Goal: Information Seeking & Learning: Learn about a topic

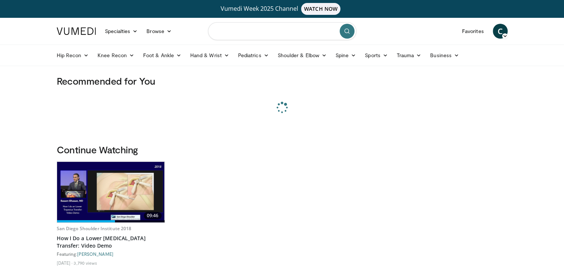
click at [278, 32] on input "Search topics, interventions" at bounding box center [282, 31] width 148 height 18
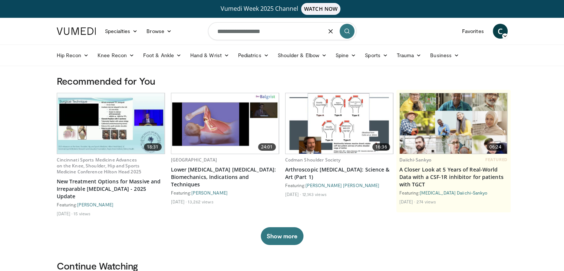
type input "**********"
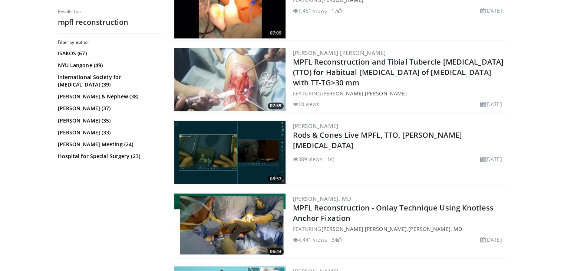
scroll to position [1336, 0]
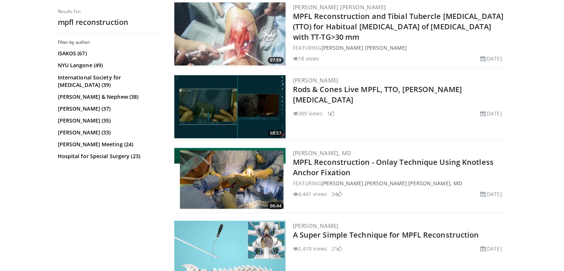
click at [230, 175] on img at bounding box center [229, 179] width 111 height 63
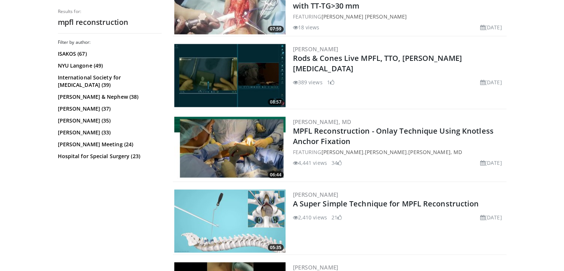
scroll to position [1410, 0]
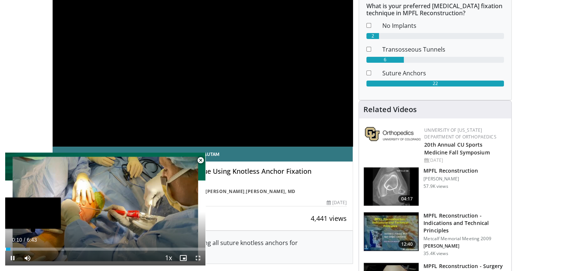
scroll to position [58, 0]
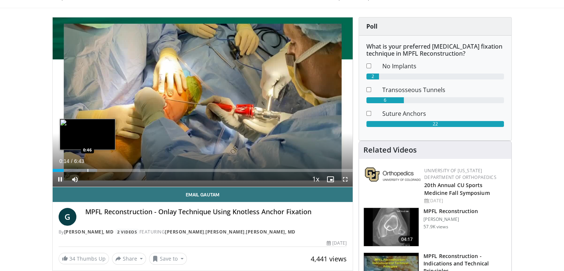
click at [88, 170] on div "Progress Bar" at bounding box center [88, 170] width 1 height 3
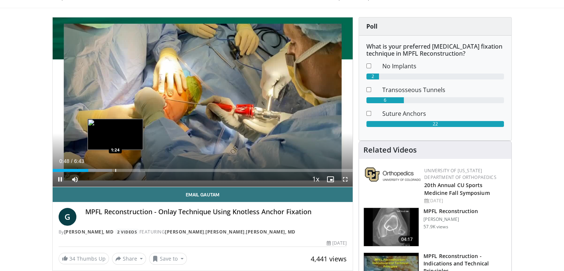
click at [115, 171] on div "Progress Bar" at bounding box center [115, 170] width 1 height 3
click at [111, 169] on div "Progress Bar" at bounding box center [111, 170] width 1 height 3
click at [116, 169] on div "Progress Bar" at bounding box center [116, 170] width 1 height 3
click at [126, 169] on div "Progress Bar" at bounding box center [126, 170] width 1 height 3
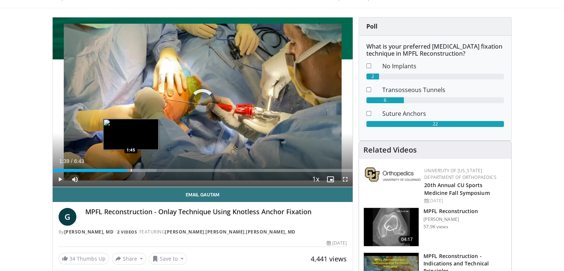
click at [131, 169] on div "Progress Bar" at bounding box center [131, 170] width 1 height 3
click at [138, 169] on div "Progress Bar" at bounding box center [138, 170] width 1 height 3
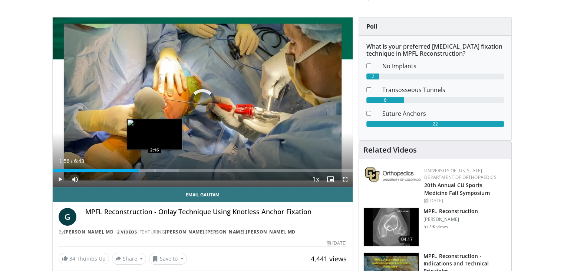
click at [155, 169] on div "Progress Bar" at bounding box center [155, 170] width 1 height 3
click at [160, 169] on div "Progress Bar" at bounding box center [160, 170] width 1 height 3
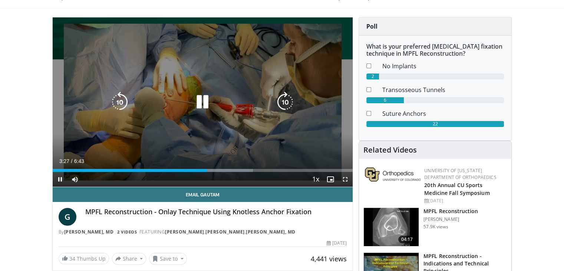
click at [213, 89] on div "10 seconds Tap to unmute" at bounding box center [203, 101] width 301 height 169
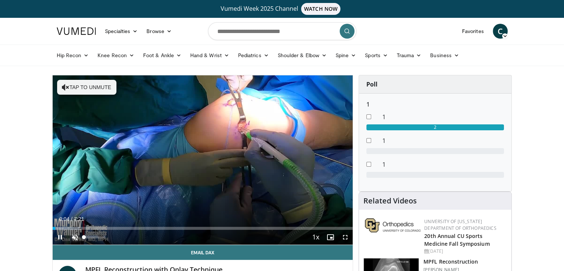
click at [73, 237] on span "Video Player" at bounding box center [75, 237] width 15 height 15
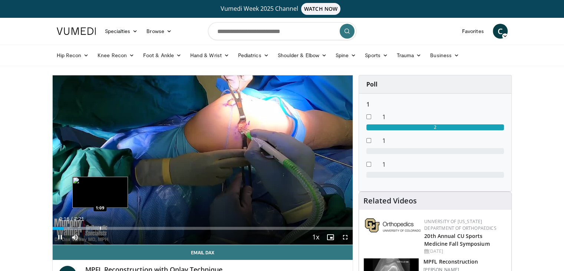
click at [99, 225] on div "Loaded : 15.72% 0:16 1:09" at bounding box center [203, 226] width 301 height 7
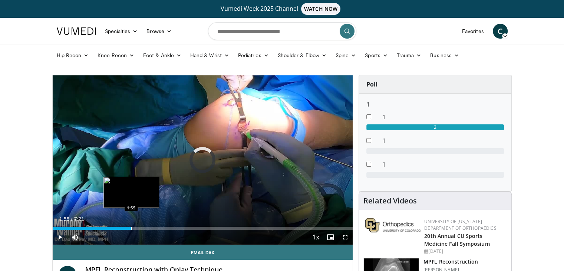
click at [131, 227] on div "Progress Bar" at bounding box center [131, 228] width 1 height 3
click at [122, 227] on div "Progress Bar" at bounding box center [122, 228] width 1 height 3
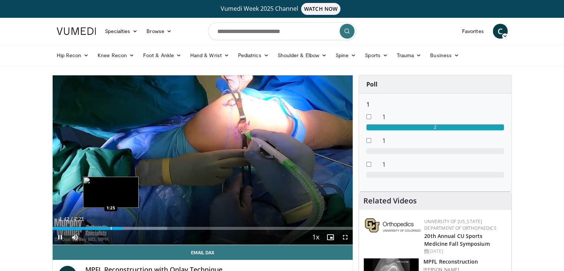
click at [111, 227] on div "Progress Bar" at bounding box center [111, 228] width 1 height 3
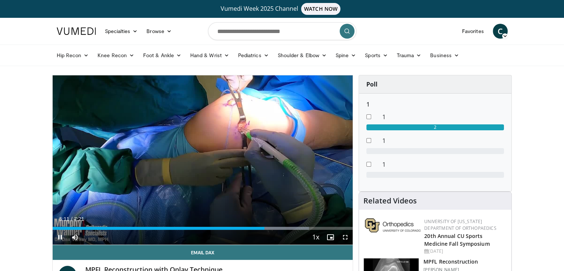
click at [60, 239] on span "Video Player" at bounding box center [60, 237] width 15 height 15
click at [60, 233] on span "Video Player" at bounding box center [60, 237] width 15 height 15
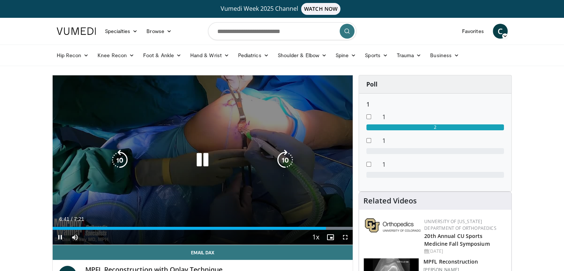
click at [204, 156] on icon "Video Player" at bounding box center [202, 160] width 21 height 21
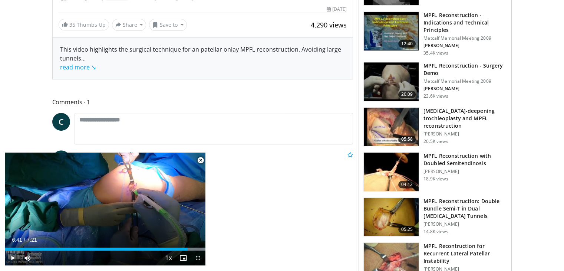
scroll to position [260, 0]
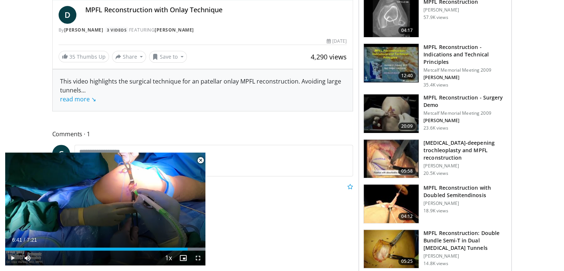
click at [201, 159] on span "Video Player" at bounding box center [200, 160] width 15 height 15
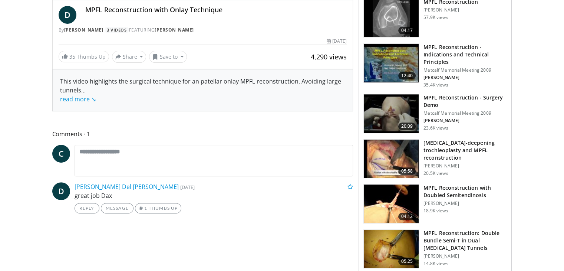
scroll to position [90, 0]
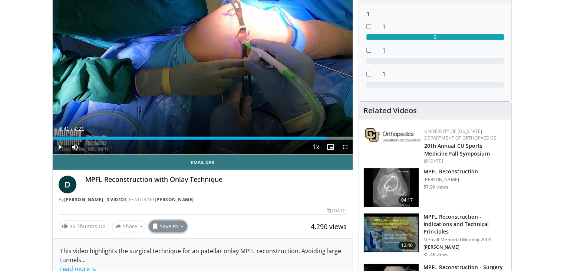
click at [178, 226] on button "Save to" at bounding box center [168, 226] width 38 height 12
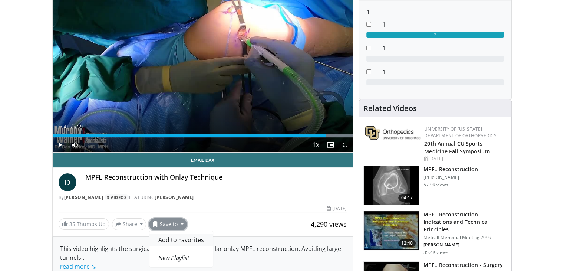
scroll to position [164, 0]
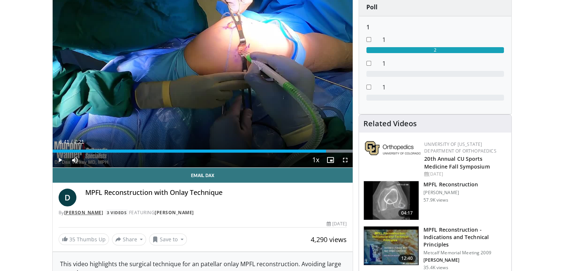
scroll to position [0, 0]
